Goal: Task Accomplishment & Management: Complete application form

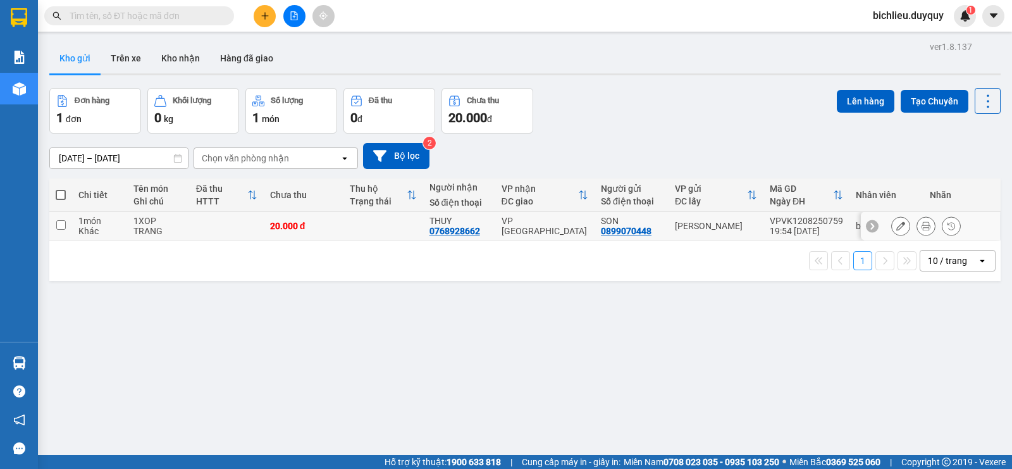
click at [58, 225] on input "checkbox" at bounding box center [60, 224] width 9 height 9
checkbox input "true"
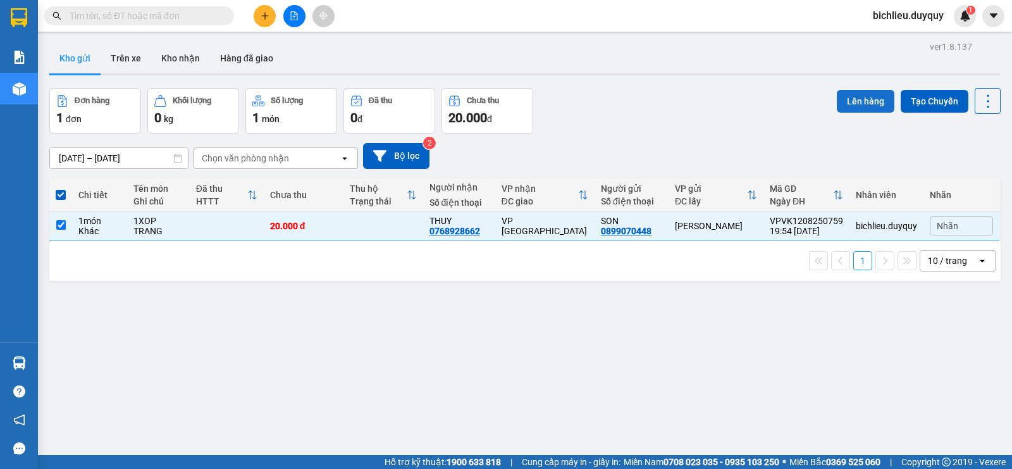
click at [857, 100] on button "Lên hàng" at bounding box center [866, 101] width 58 height 23
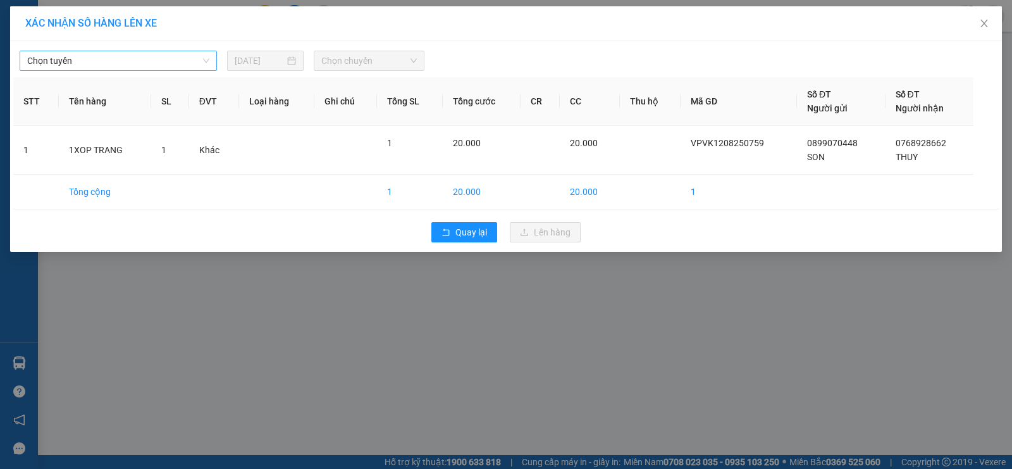
click at [80, 61] on span "Chọn tuyến" at bounding box center [118, 60] width 182 height 19
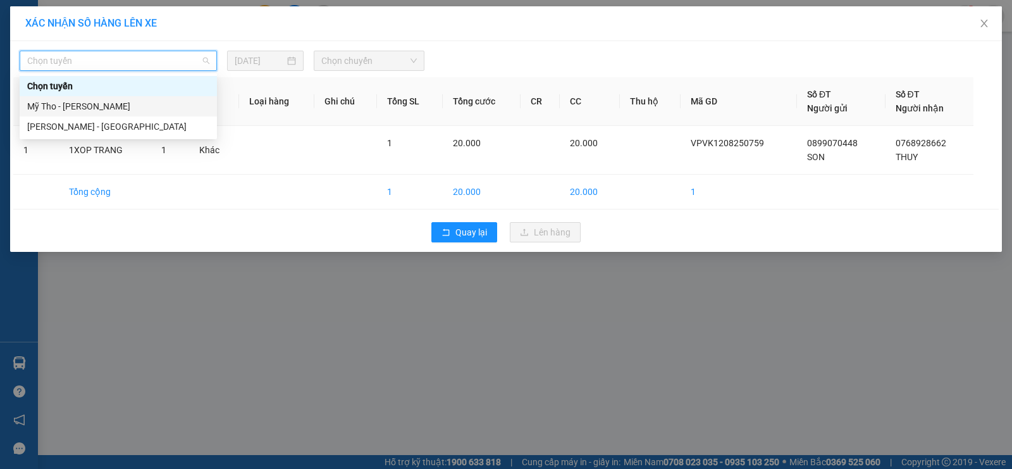
click at [120, 105] on div "Mỹ Tho - Hồ Chí Minh" at bounding box center [118, 106] width 182 height 14
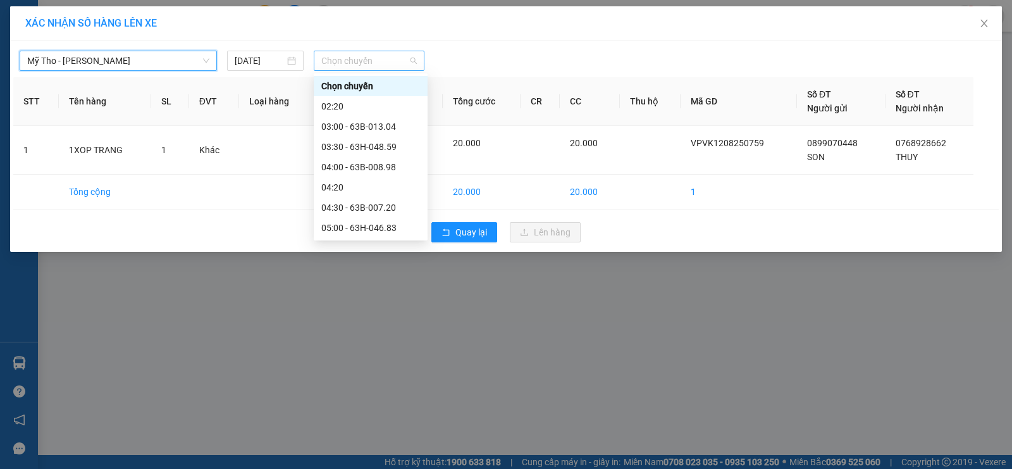
click at [369, 63] on span "Chọn chuyến" at bounding box center [369, 60] width 96 height 19
click at [350, 190] on div "04:20" at bounding box center [370, 187] width 99 height 14
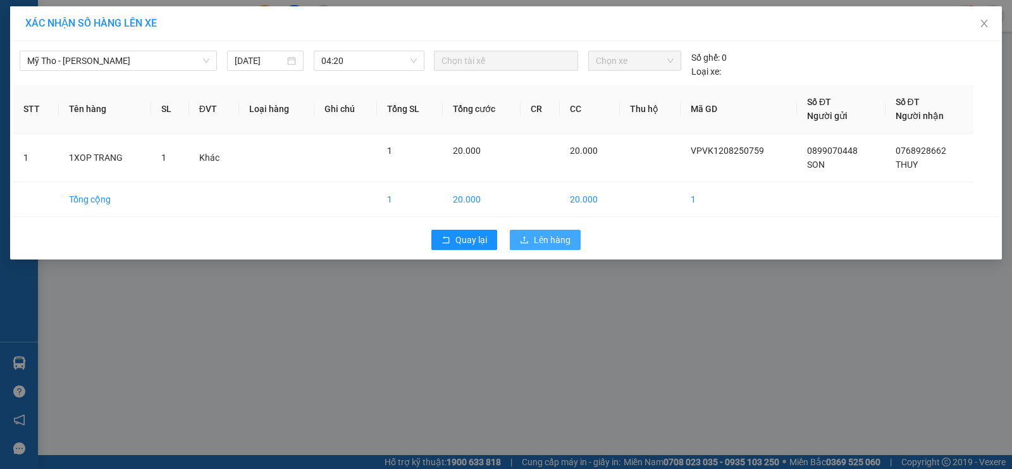
click at [543, 237] on span "Lên hàng" at bounding box center [552, 240] width 37 height 14
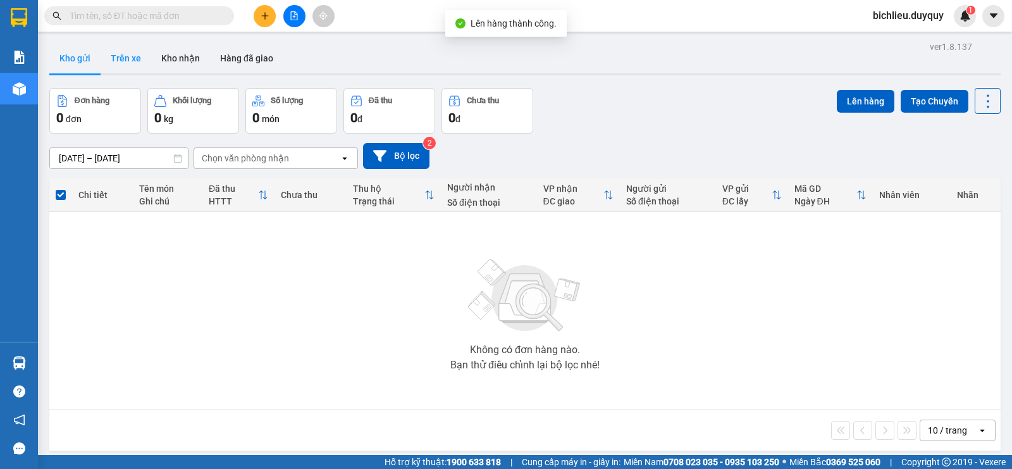
click at [123, 61] on button "Trên xe" at bounding box center [126, 58] width 51 height 30
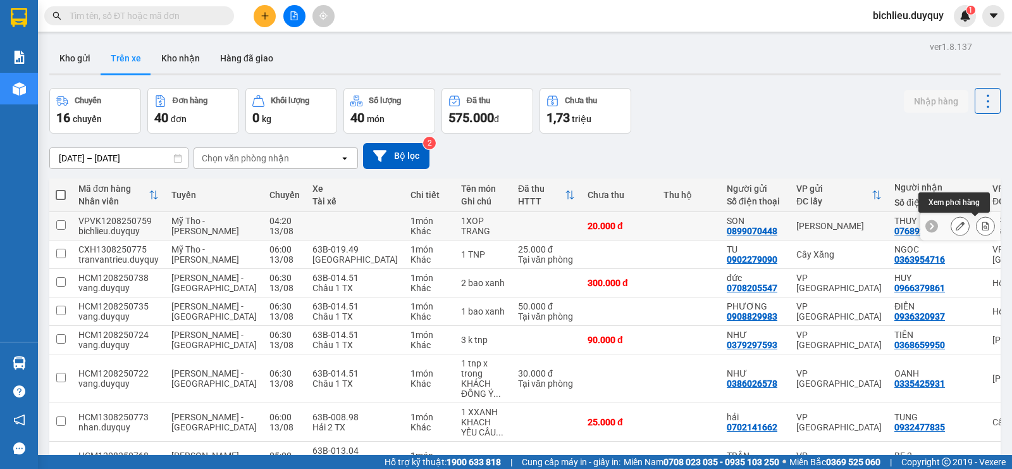
click at [981, 225] on icon at bounding box center [985, 225] width 9 height 9
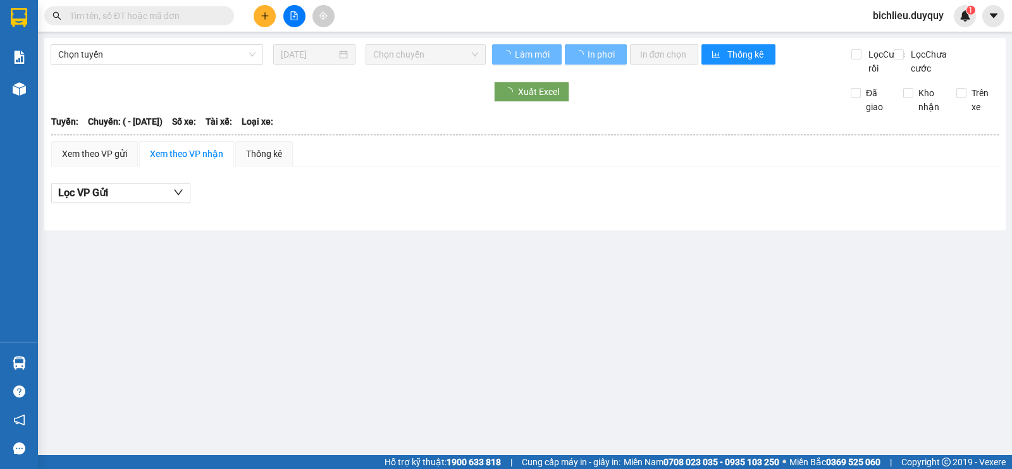
type input "13/08/2025"
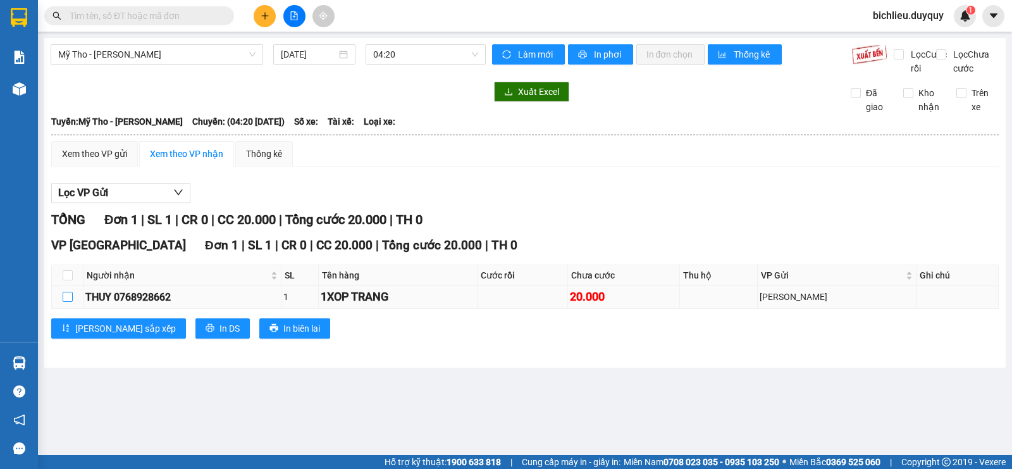
click at [66, 302] on input "checkbox" at bounding box center [68, 297] width 10 height 10
checkbox input "true"
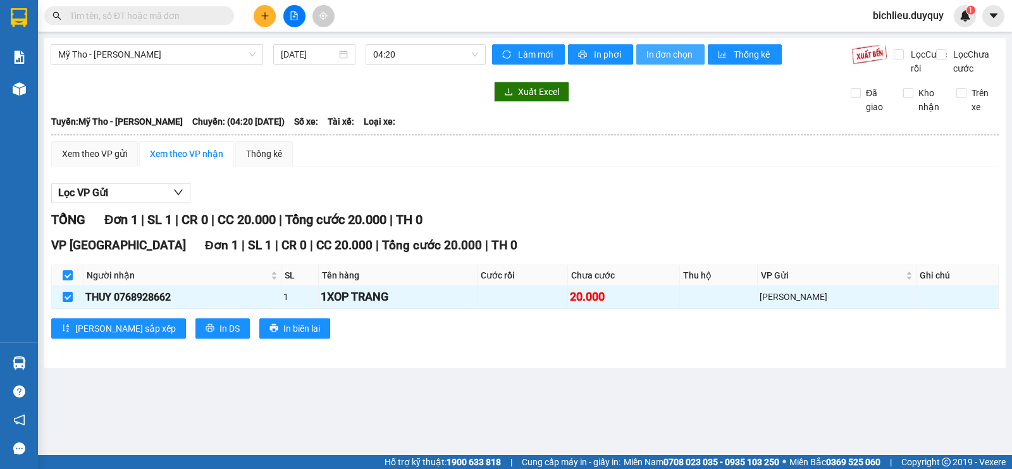
click at [691, 60] on span "In đơn chọn" at bounding box center [671, 54] width 49 height 14
click at [264, 15] on icon "plus" at bounding box center [265, 15] width 9 height 9
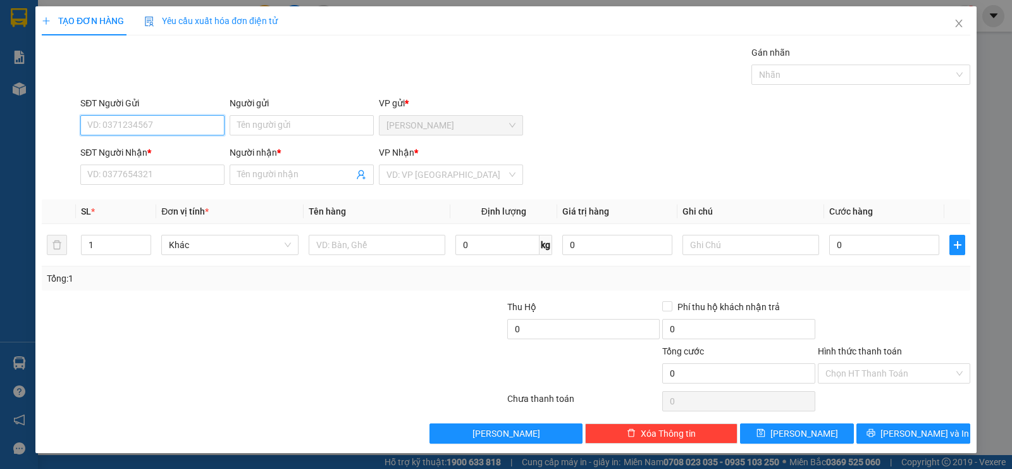
click at [115, 122] on input "SĐT Người Gửi" at bounding box center [152, 125] width 144 height 20
type input "0707831356"
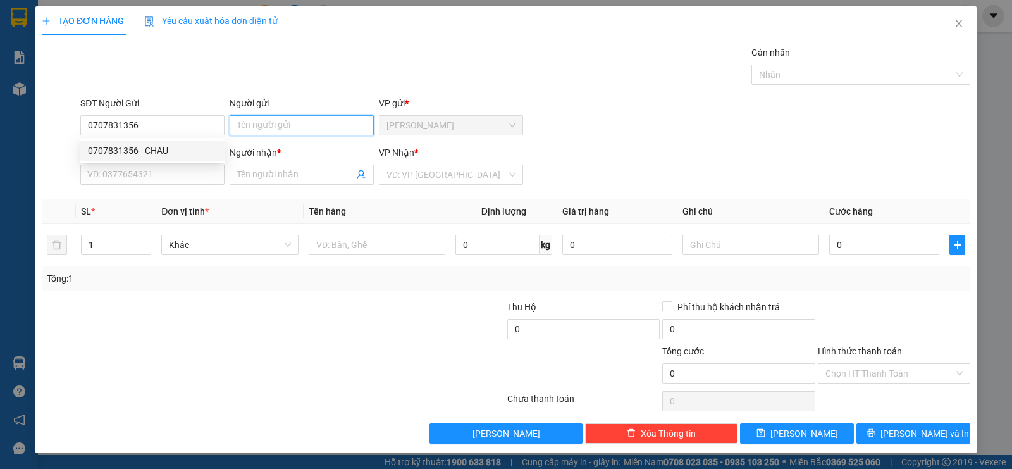
click at [327, 128] on input "Người gửi" at bounding box center [302, 125] width 144 height 20
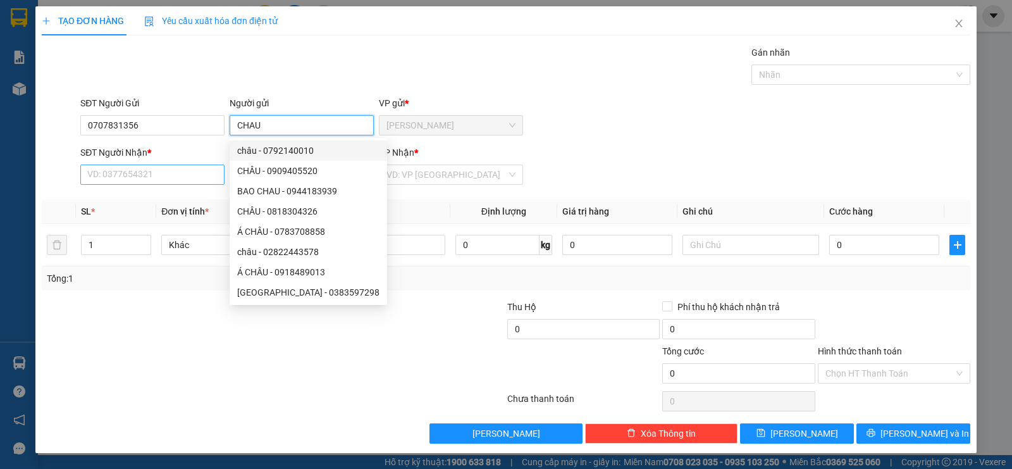
type input "CHAU"
click at [87, 184] on input "SĐT Người Nhận *" at bounding box center [152, 174] width 144 height 20
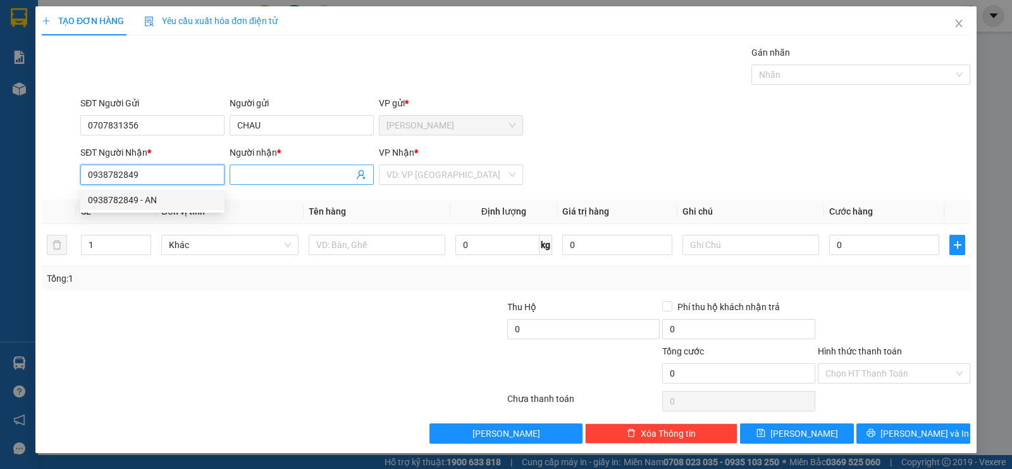
type input "0938782849"
click at [263, 176] on input "Người nhận *" at bounding box center [295, 175] width 116 height 14
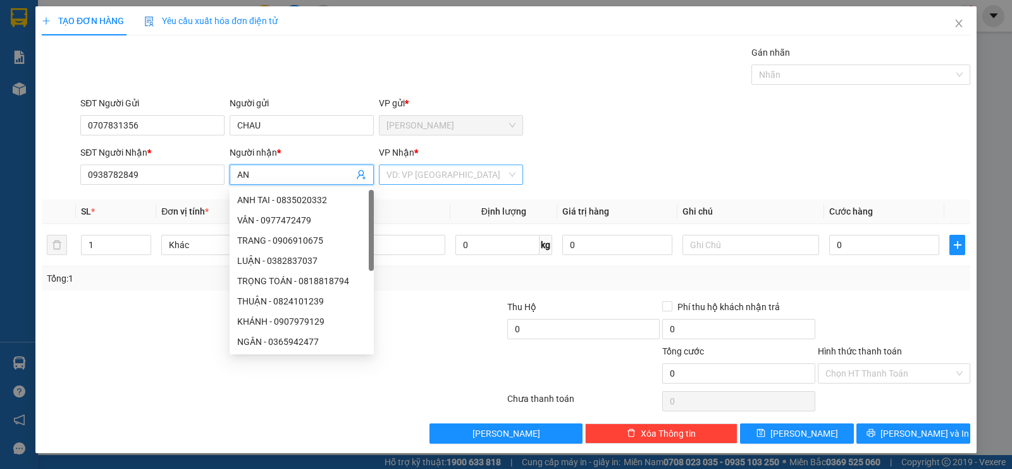
type input "AN"
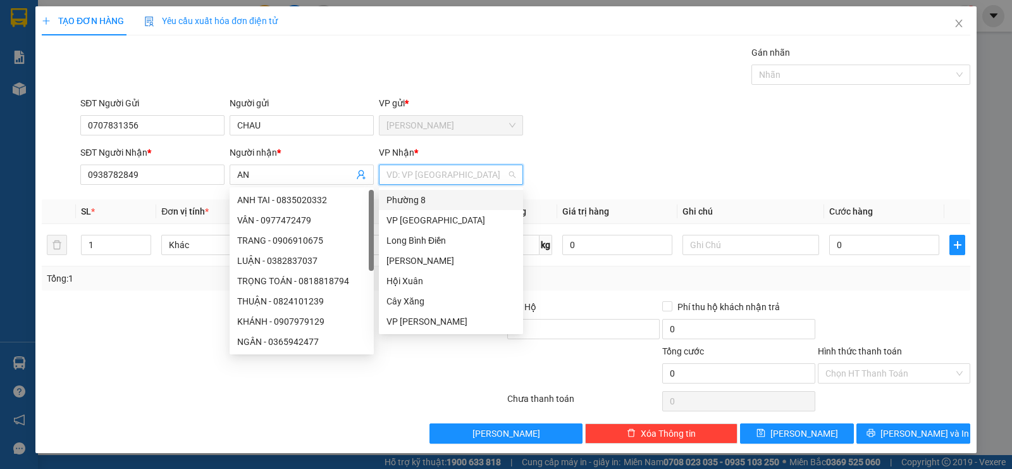
click at [437, 173] on input "search" at bounding box center [447, 174] width 120 height 19
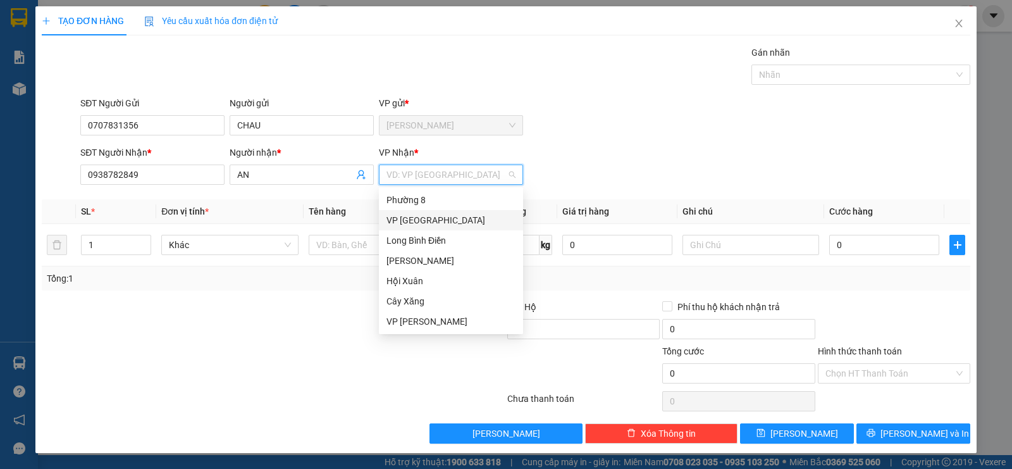
click at [414, 216] on div "VP Sài Gòn" at bounding box center [451, 220] width 129 height 14
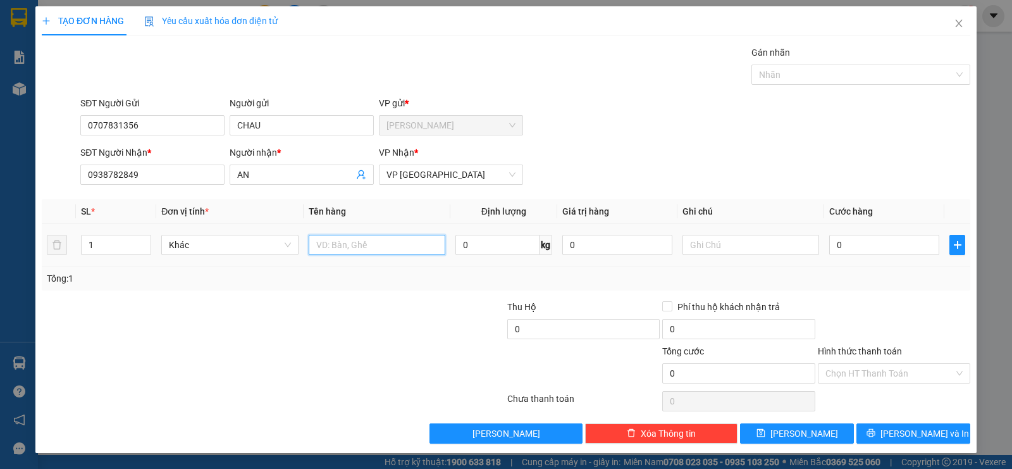
click at [352, 241] on input "text" at bounding box center [377, 245] width 137 height 20
type input "1XOP DO"
click at [867, 237] on input "0" at bounding box center [884, 245] width 110 height 20
type input "2"
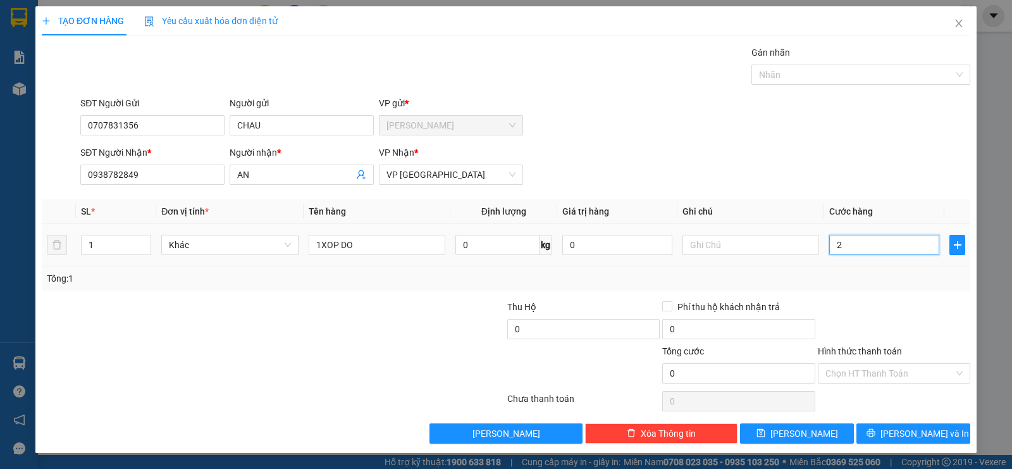
type input "2"
type input "20"
type input "200"
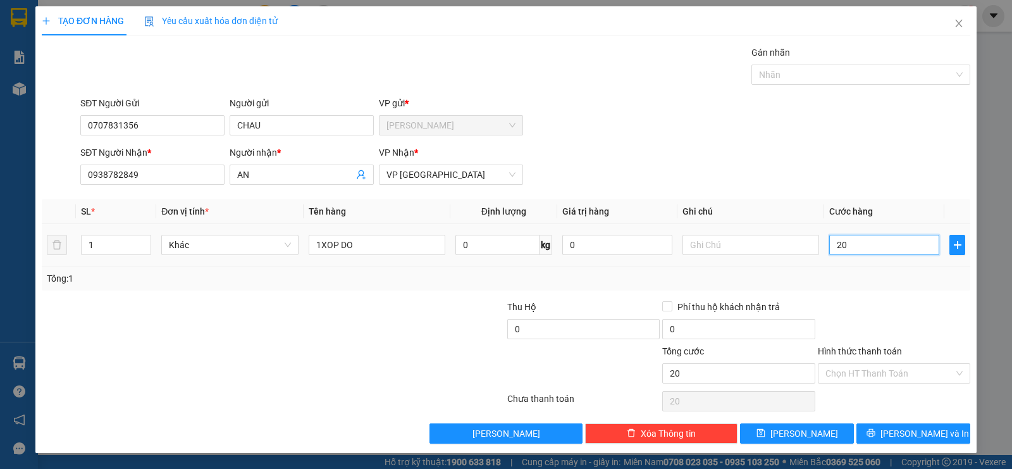
type input "200"
type input "2.000"
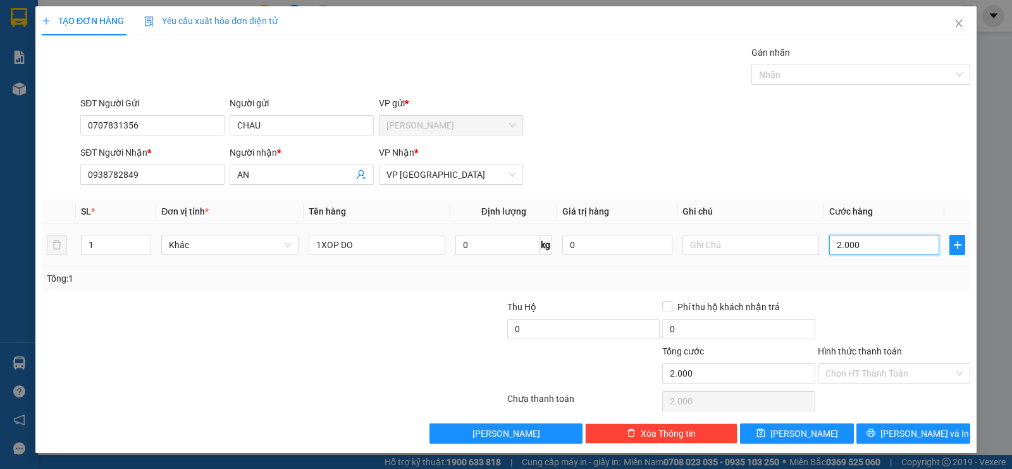
type input "20.000"
click at [846, 366] on input "Hình thức thanh toán" at bounding box center [890, 373] width 128 height 19
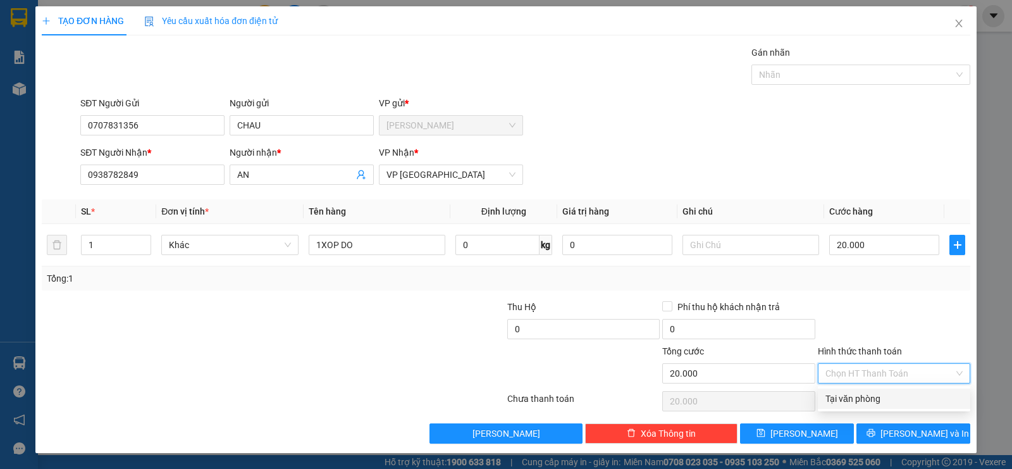
click at [850, 393] on div "Tại văn phòng" at bounding box center [894, 399] width 137 height 14
type input "0"
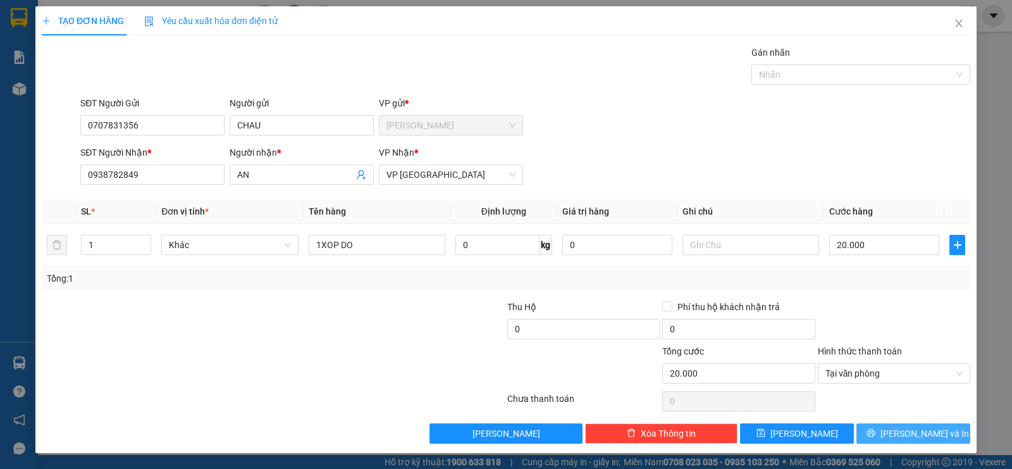
click at [914, 432] on span "Lưu và In" at bounding box center [925, 433] width 89 height 14
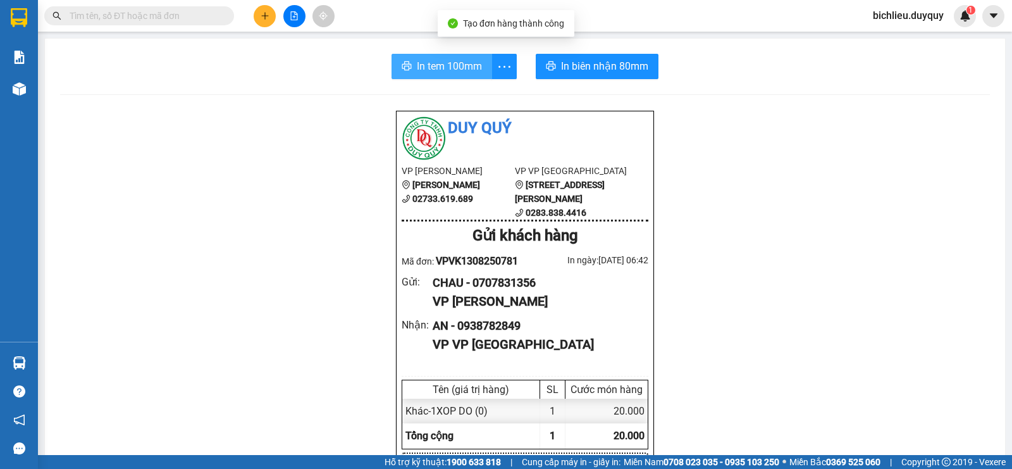
click at [422, 71] on span "In tem 100mm" at bounding box center [449, 66] width 65 height 16
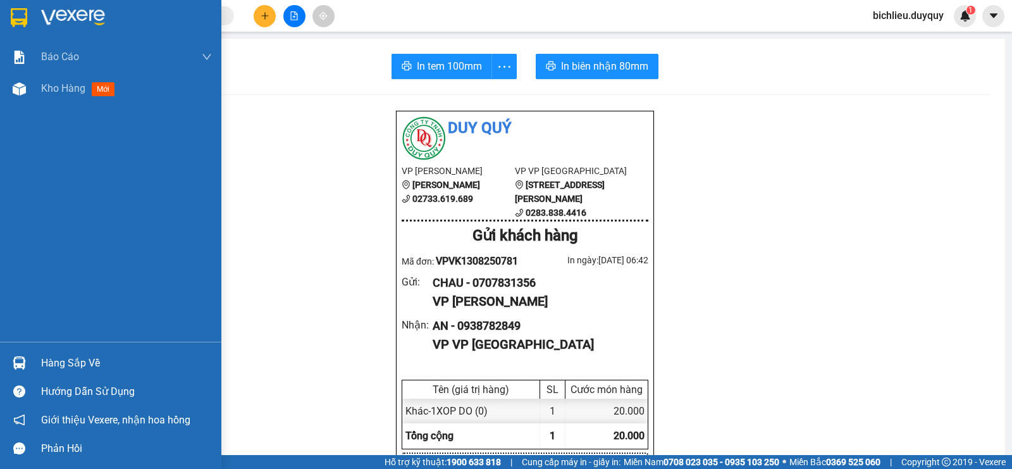
click at [20, 15] on img at bounding box center [19, 17] width 16 height 19
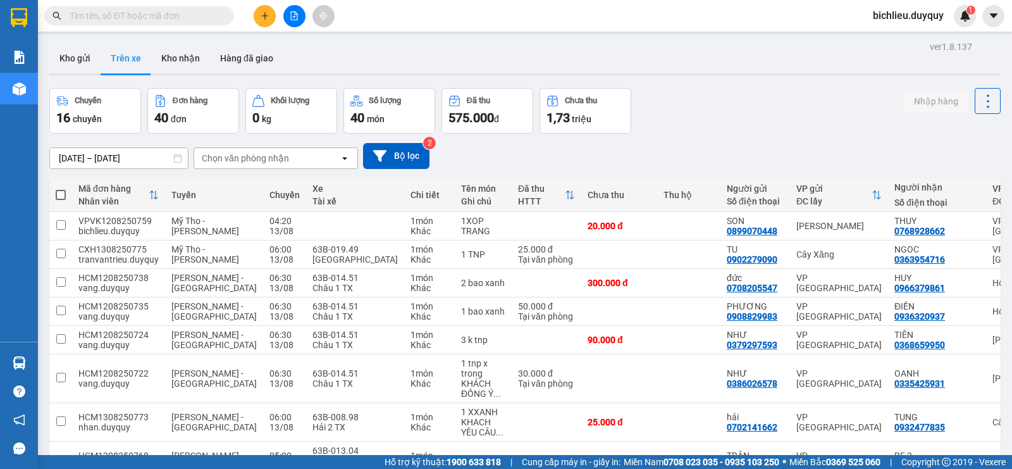
click at [285, 163] on div "Chọn văn phòng nhận" at bounding box center [245, 158] width 87 height 13
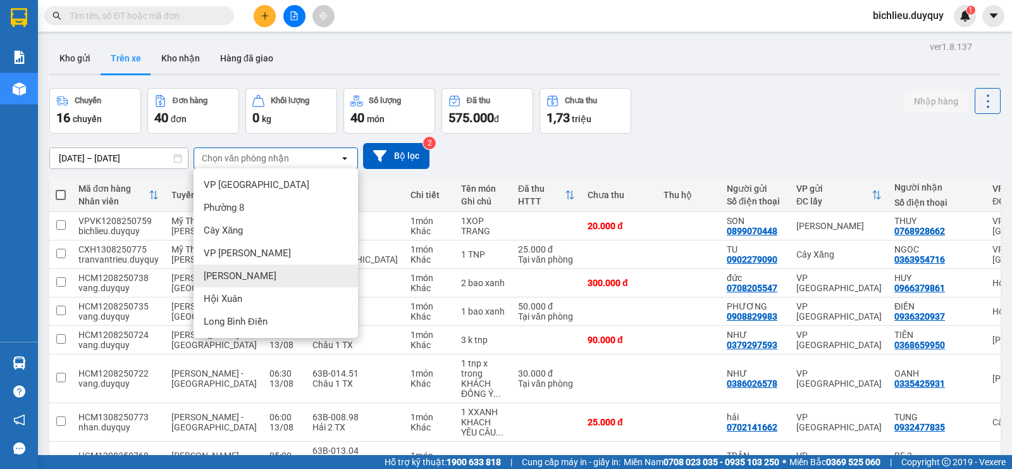
click at [249, 280] on div "Vĩnh Kim" at bounding box center [276, 275] width 164 height 23
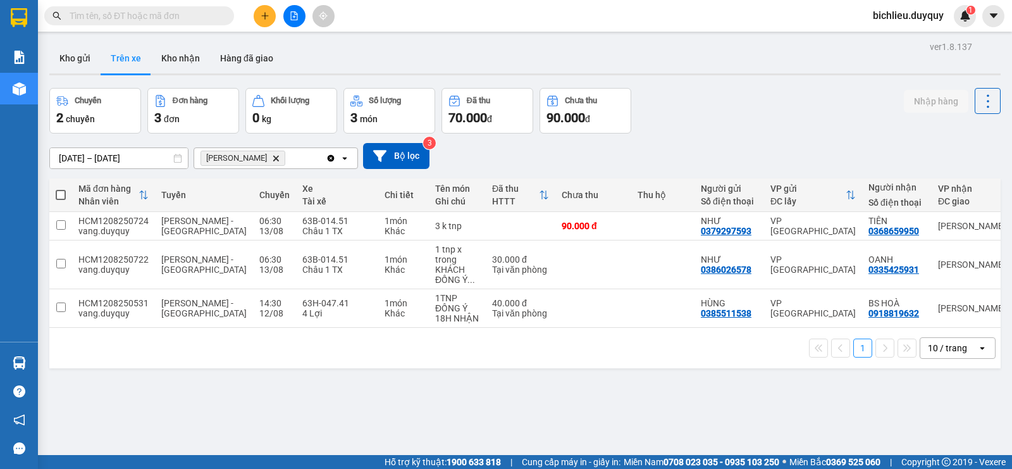
scroll to position [58, 0]
